Goal: Find specific page/section

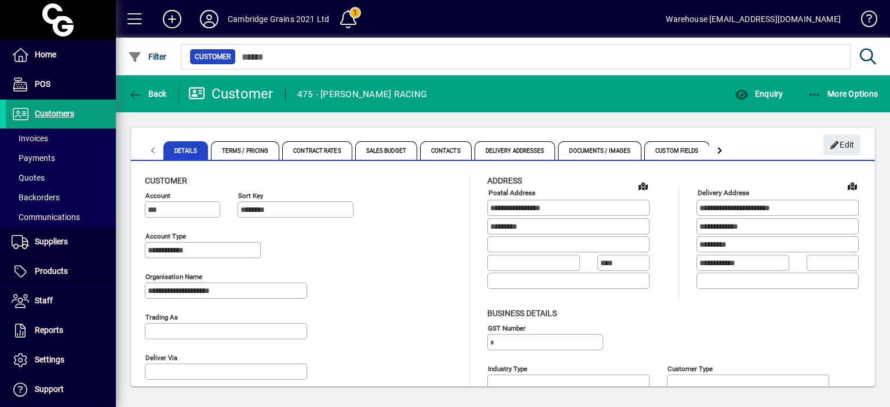
click at [351, 256] on div "**********" at bounding box center [301, 227] width 313 height 81
click at [137, 87] on span "button" at bounding box center [147, 94] width 45 height 28
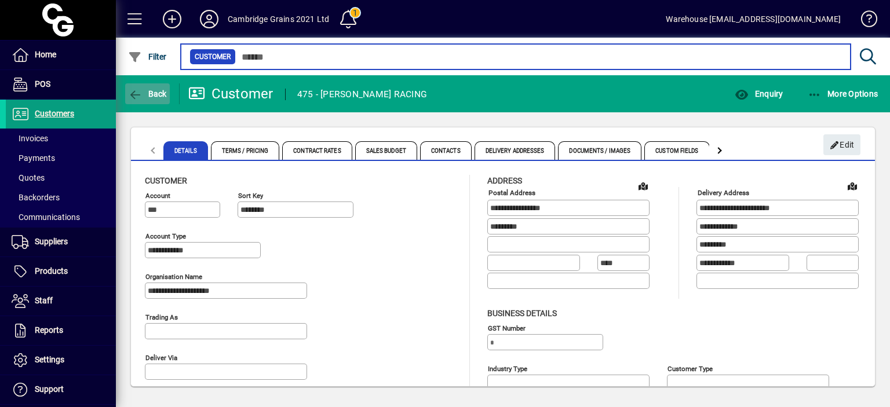
type input "*****"
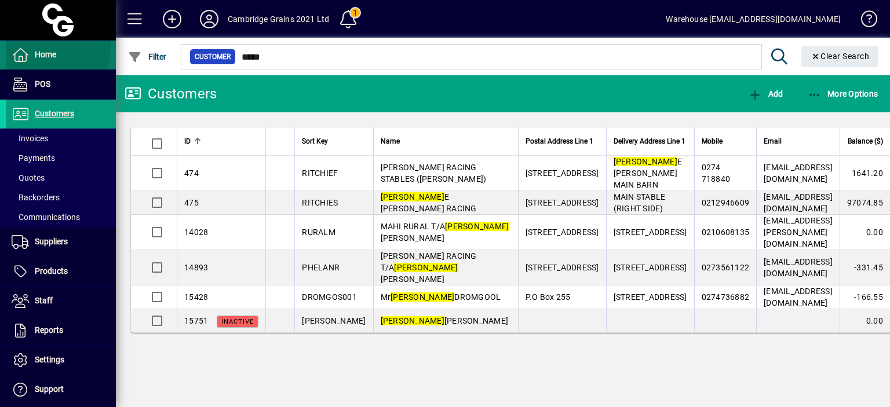
click at [43, 47] on span at bounding box center [61, 55] width 110 height 28
